Goal: Task Accomplishment & Management: Manage account settings

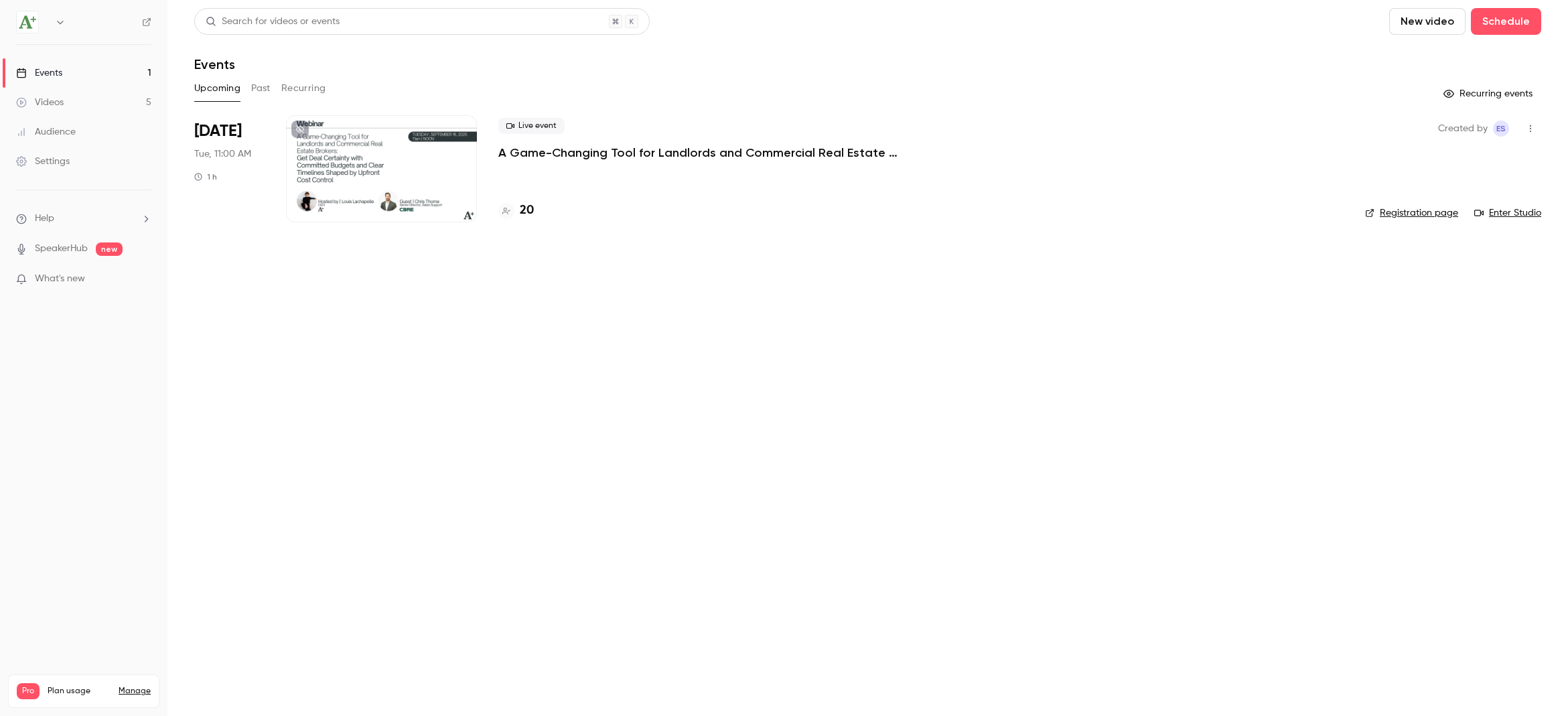
click at [541, 147] on p "A Game-Changing Tool for Landlords and Commercial Real Estate Brokers: Get Deal…" at bounding box center [700, 153] width 402 height 16
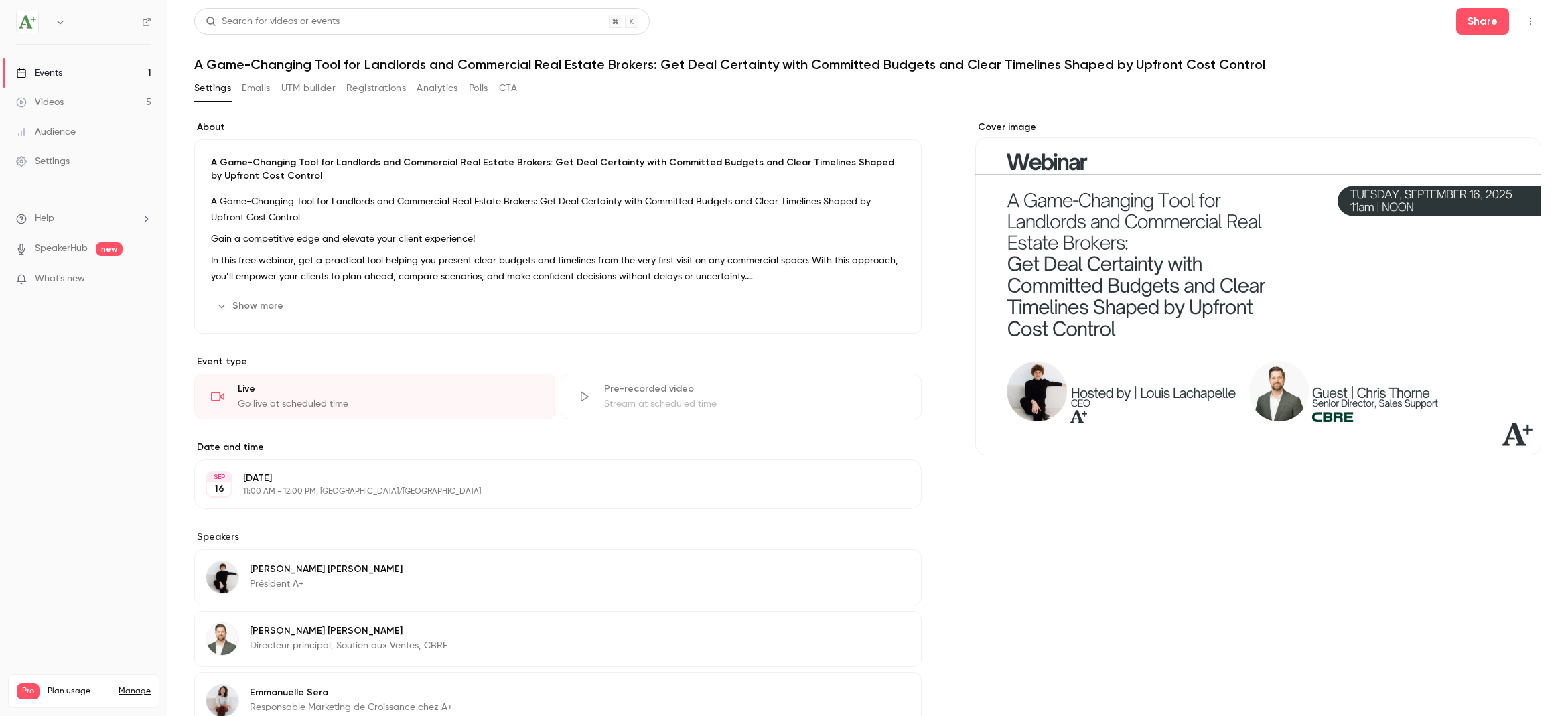
click at [383, 88] on button "Registrations" at bounding box center [376, 88] width 60 height 21
